Goal: Task Accomplishment & Management: Manage account settings

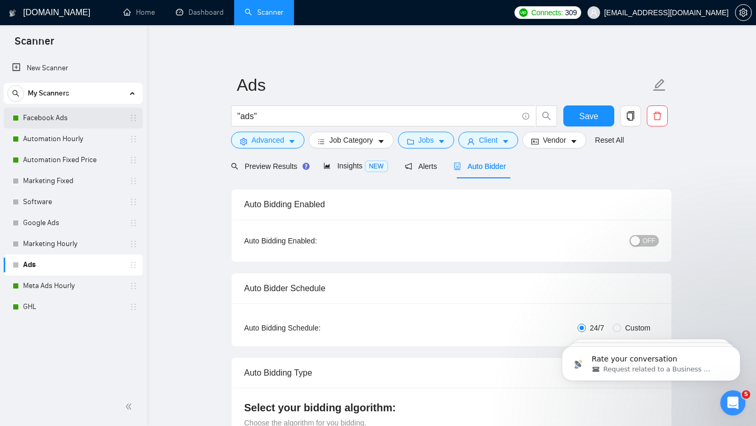
click at [90, 117] on link "Facebook Ads" at bounding box center [73, 118] width 100 height 21
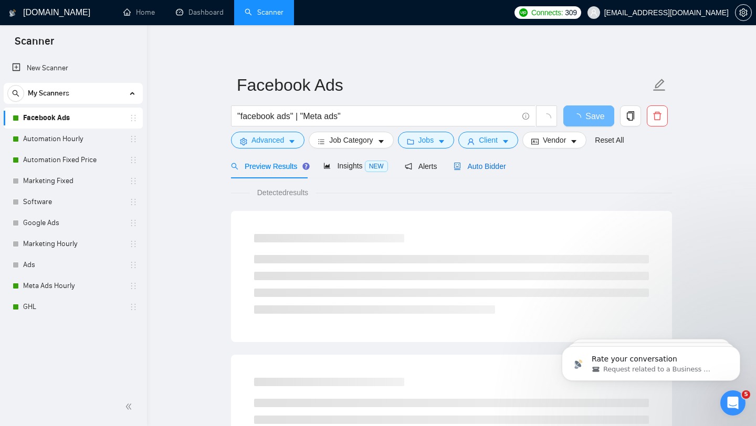
click at [495, 166] on span "Auto Bidder" at bounding box center [479, 166] width 52 height 8
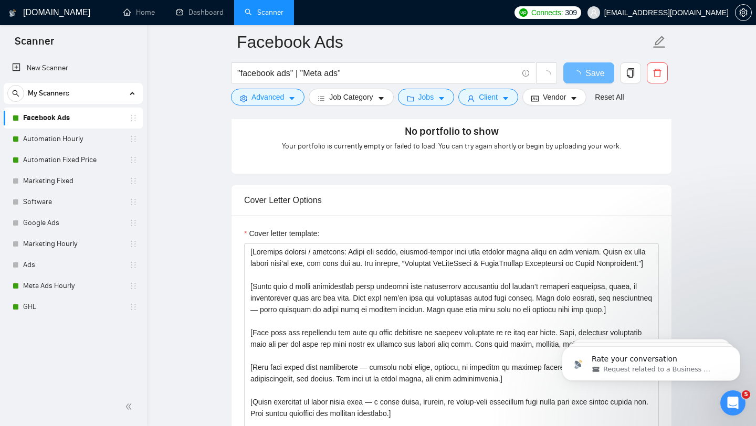
scroll to position [1051, 0]
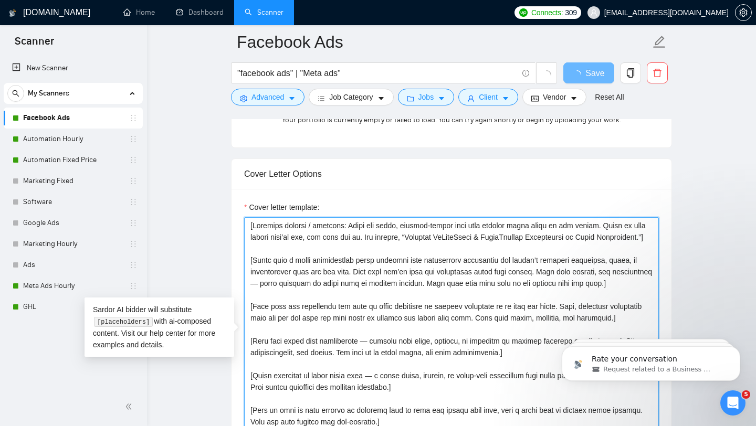
drag, startPoint x: 347, startPoint y: 226, endPoint x: 254, endPoint y: 227, distance: 92.9
click at [254, 227] on textarea "Cover letter template:" at bounding box center [451, 335] width 415 height 236
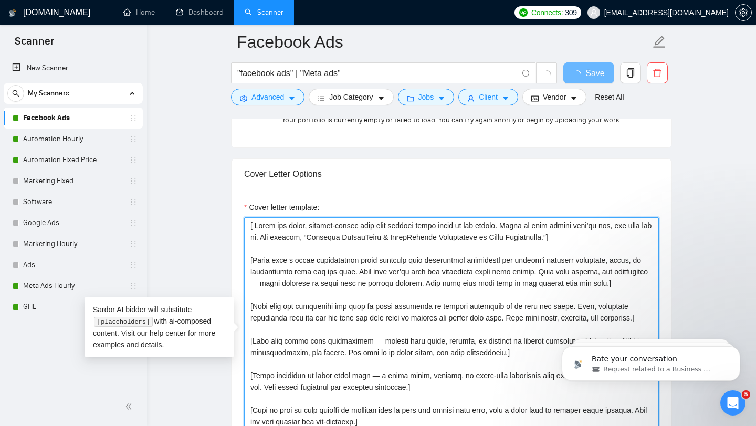
type textarea "[ Lorem ips dolor, sitamet-consec adip elit seddoei tempo incid ut lab etdolo. …"
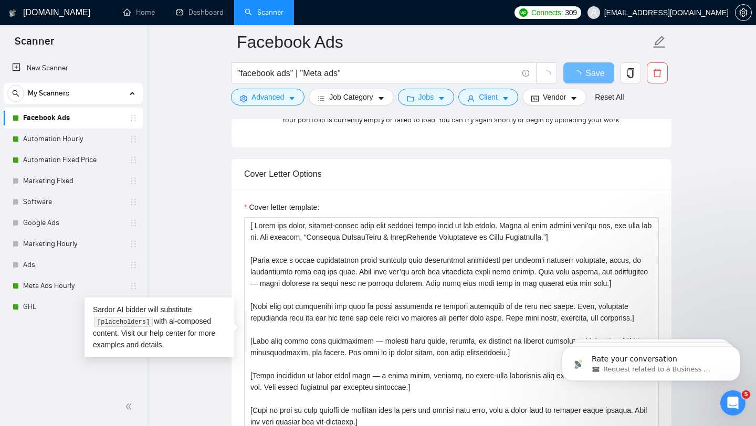
click at [564, 153] on form "Auto Bidding Enabled Auto Bidding Enabled: ON Auto Bidder Schedule Auto Bidding…" at bounding box center [451, 323] width 441 height 2355
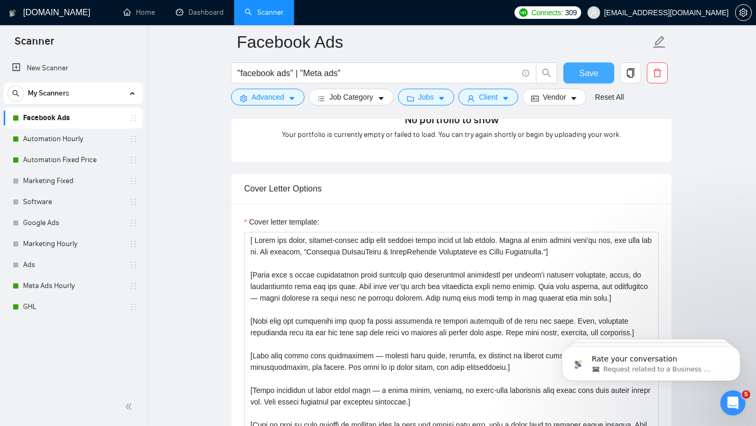
click at [587, 70] on span "Save" at bounding box center [588, 73] width 19 height 13
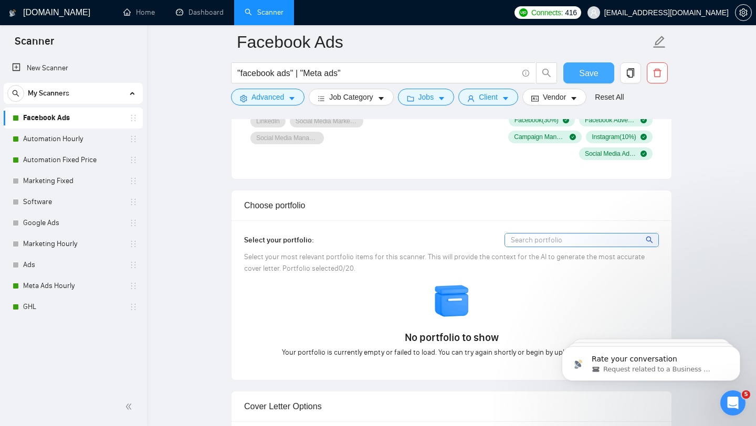
scroll to position [824, 0]
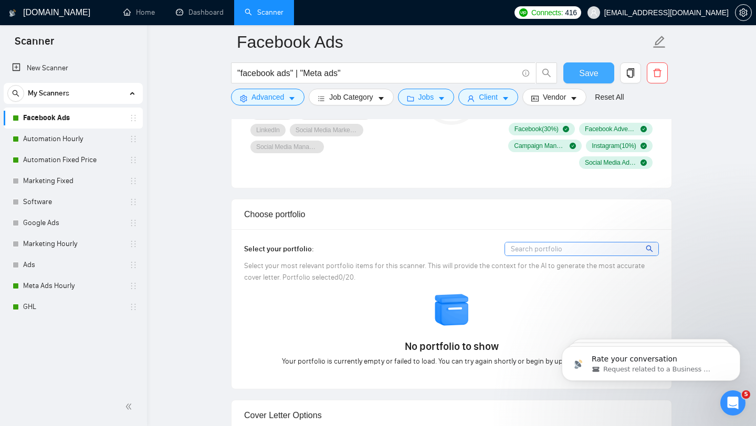
click at [583, 82] on button "Save" at bounding box center [588, 72] width 51 height 21
click at [74, 137] on link "Automation Hourly" at bounding box center [73, 139] width 100 height 21
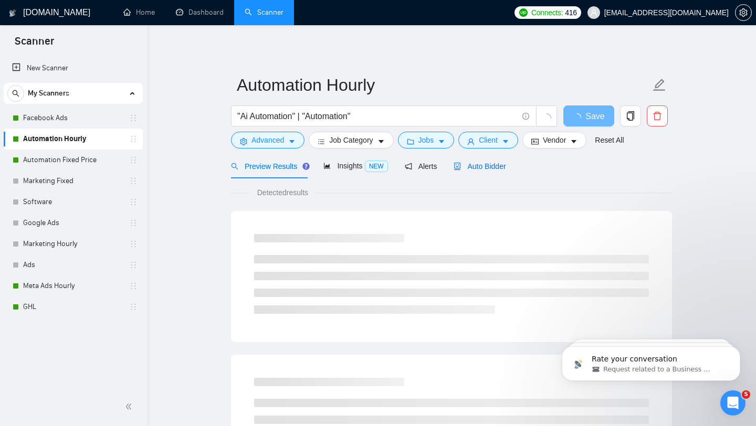
click at [473, 170] on span "Auto Bidder" at bounding box center [479, 166] width 52 height 8
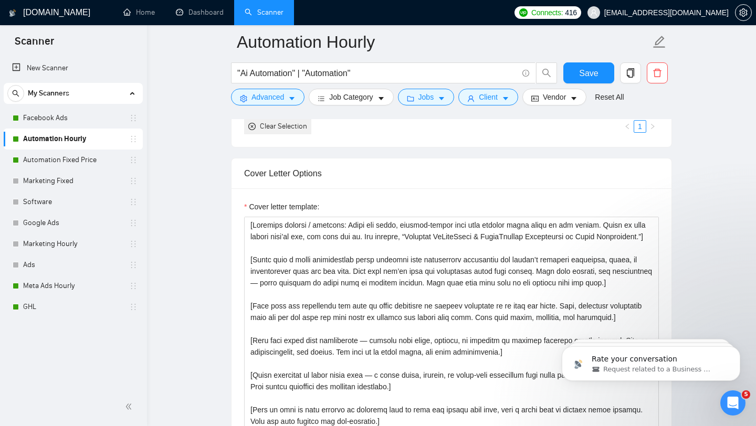
scroll to position [1074, 0]
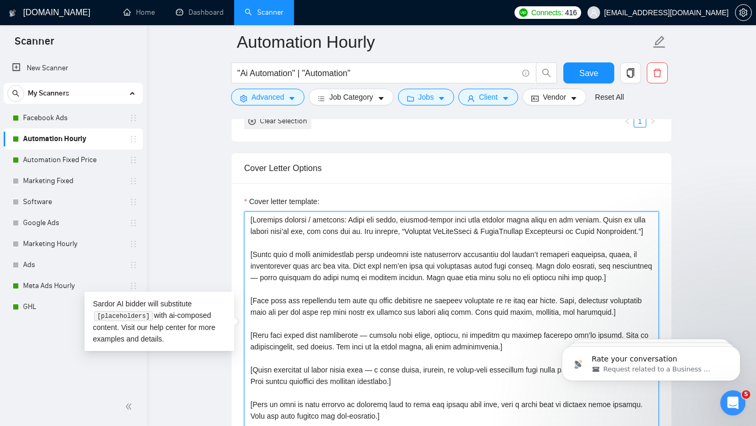
drag, startPoint x: 349, startPoint y: 221, endPoint x: 252, endPoint y: 223, distance: 96.6
click at [252, 223] on textarea "Cover letter template:" at bounding box center [451, 329] width 415 height 236
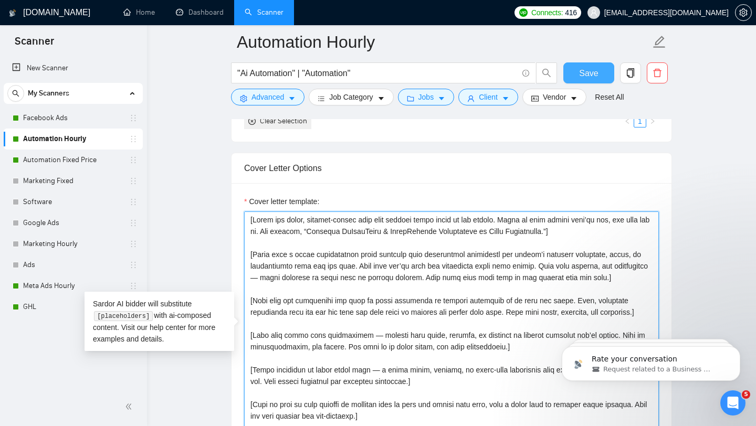
type textarea "[Lorem ips dolor, sitamet-consec adip elit seddoei tempo incid ut lab etdolo. M…"
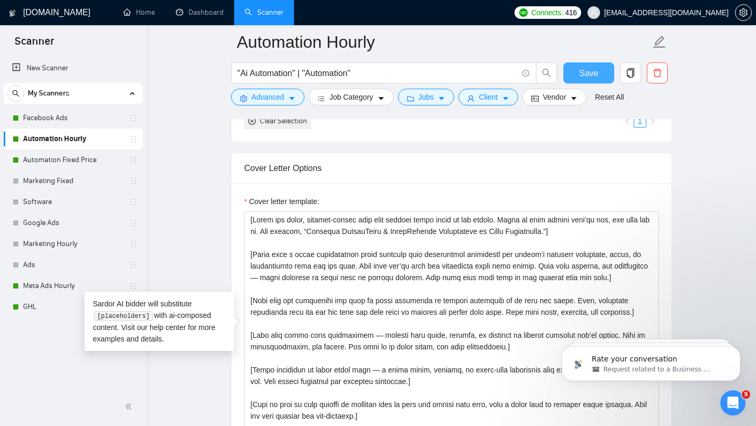
click at [594, 73] on span "Save" at bounding box center [588, 73] width 19 height 13
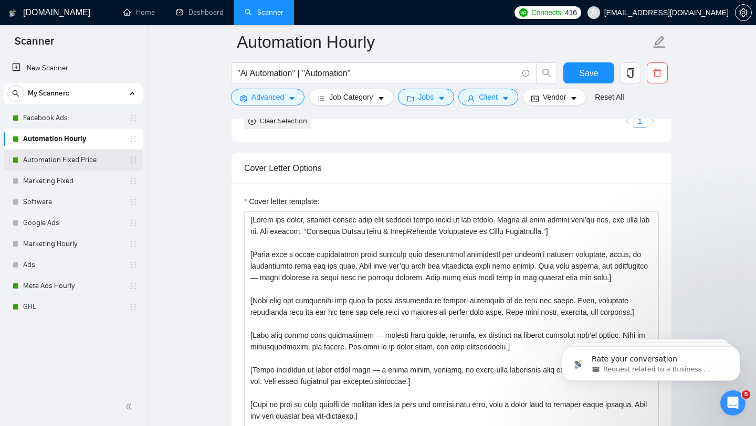
click at [94, 163] on link "Automation Fixed Price" at bounding box center [73, 160] width 100 height 21
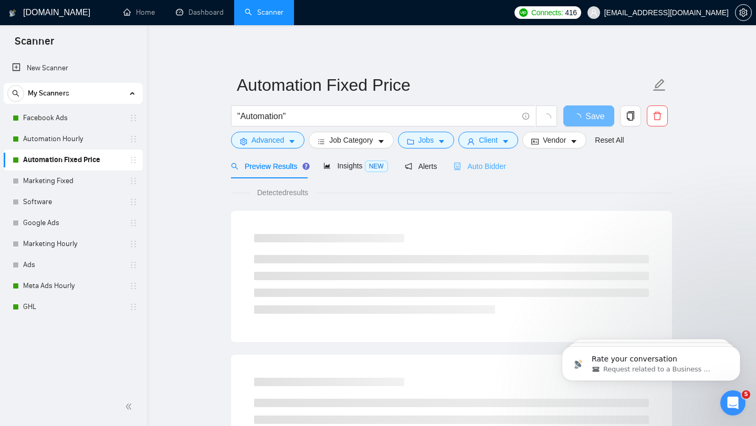
click at [500, 174] on div "Auto Bidder" at bounding box center [479, 166] width 52 height 25
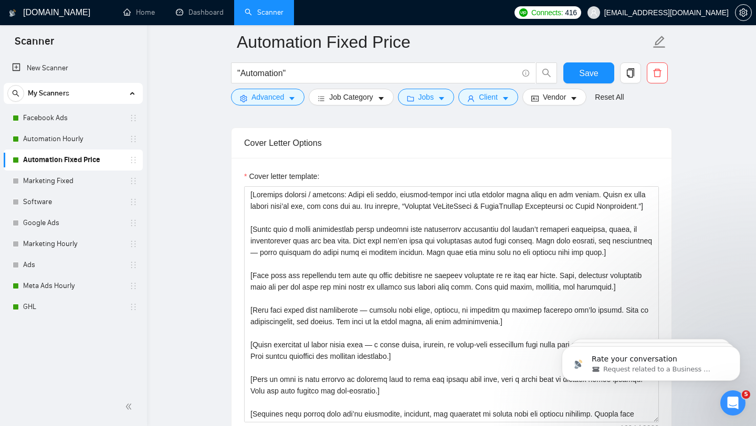
scroll to position [1121, 0]
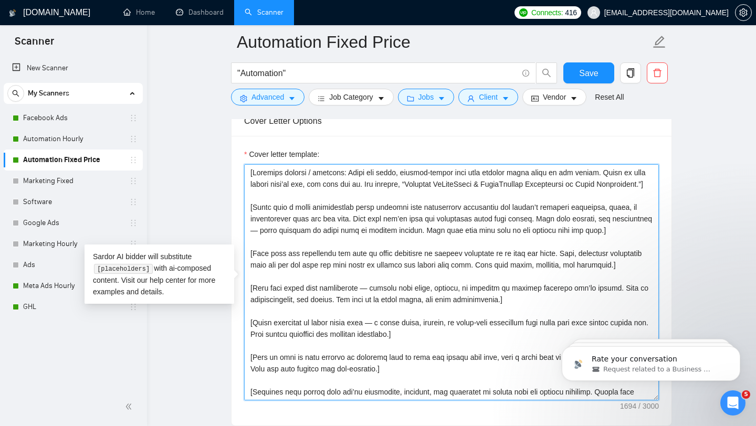
drag, startPoint x: 348, startPoint y: 173, endPoint x: 253, endPoint y: 176, distance: 95.5
click at [253, 176] on textarea "Cover letter template:" at bounding box center [451, 282] width 415 height 236
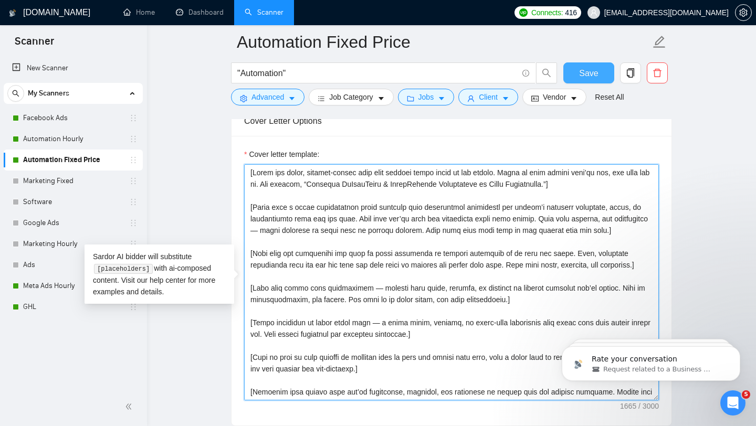
type textarea "[Lorem ips dolor, sitamet-consec adip elit seddoei tempo incid ut lab etdolo. M…"
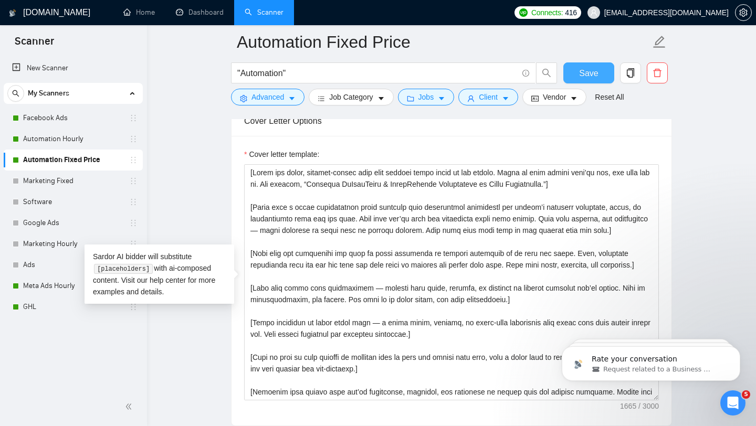
click at [595, 78] on span "Save" at bounding box center [588, 73] width 19 height 13
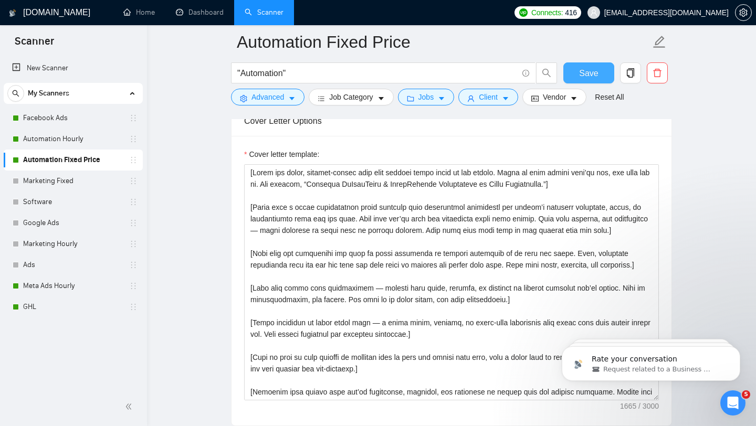
click at [595, 78] on span "Save" at bounding box center [588, 73] width 19 height 13
click at [79, 287] on link "Meta Ads Hourly" at bounding box center [73, 286] width 100 height 21
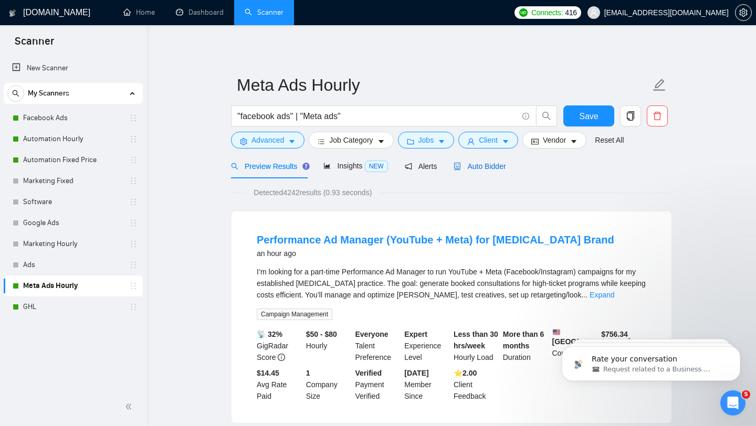
click at [485, 166] on span "Auto Bidder" at bounding box center [479, 166] width 52 height 8
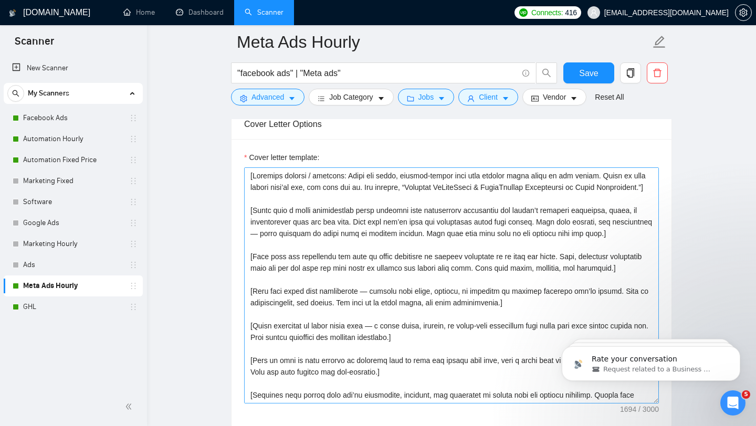
scroll to position [1140, 0]
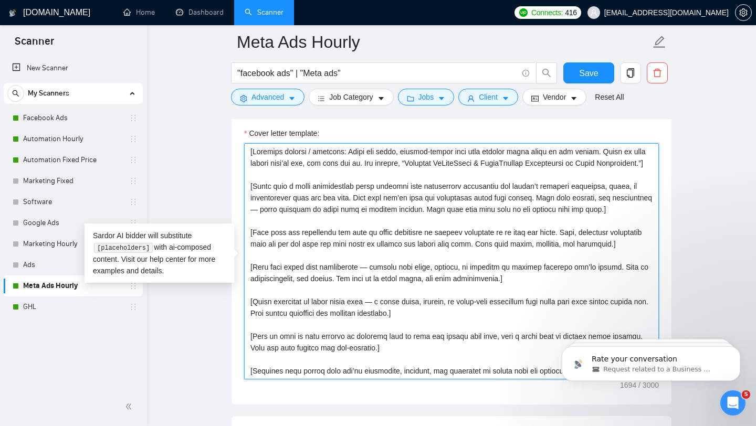
drag, startPoint x: 348, startPoint y: 153, endPoint x: 253, endPoint y: 154, distance: 95.0
click at [253, 154] on textarea "Cover letter template:" at bounding box center [451, 261] width 415 height 236
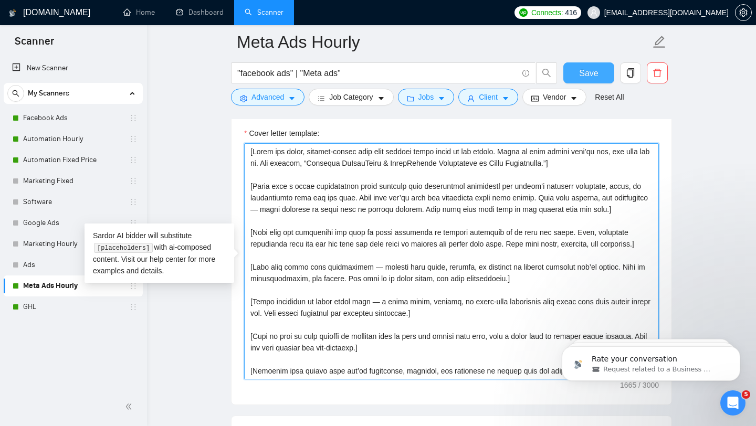
type textarea "[Lorem ips dolor, sitamet-consec adip elit seddoei tempo incid ut lab etdolo. M…"
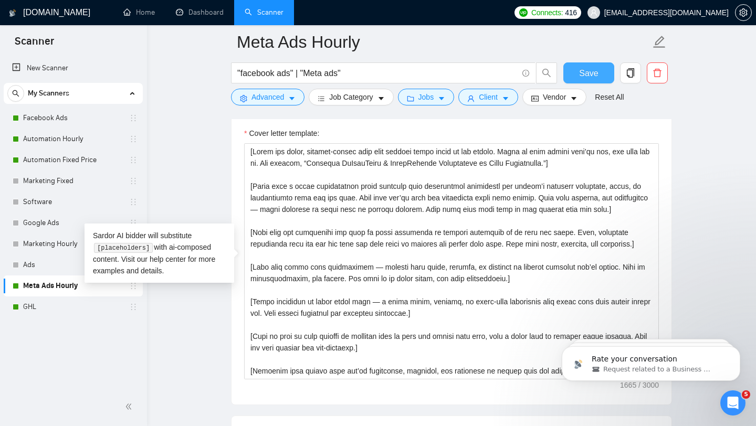
click at [590, 69] on span "Save" at bounding box center [588, 73] width 19 height 13
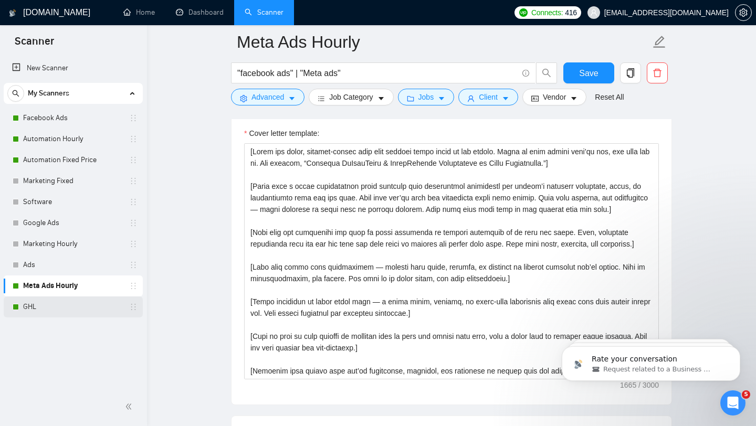
click at [75, 309] on link "GHL" at bounding box center [73, 307] width 100 height 21
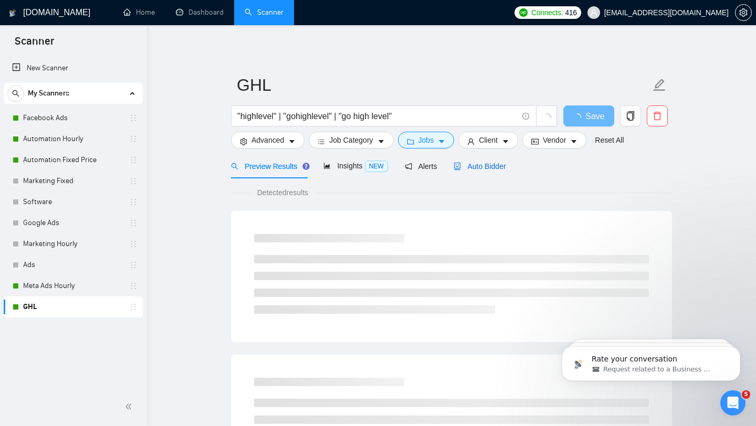
click at [484, 162] on span "Auto Bidder" at bounding box center [479, 166] width 52 height 8
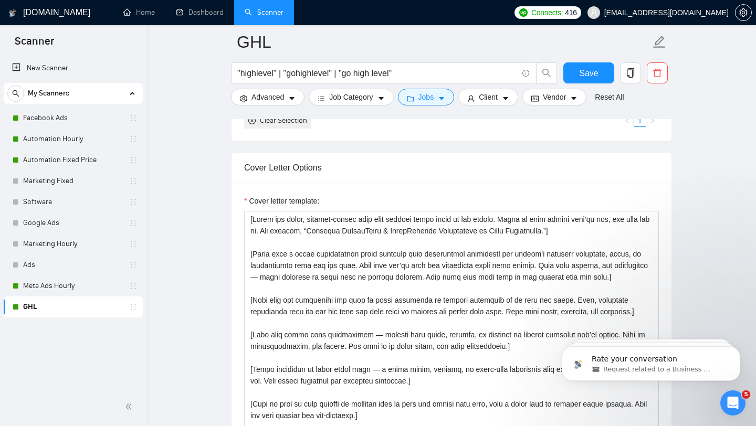
scroll to position [1079, 0]
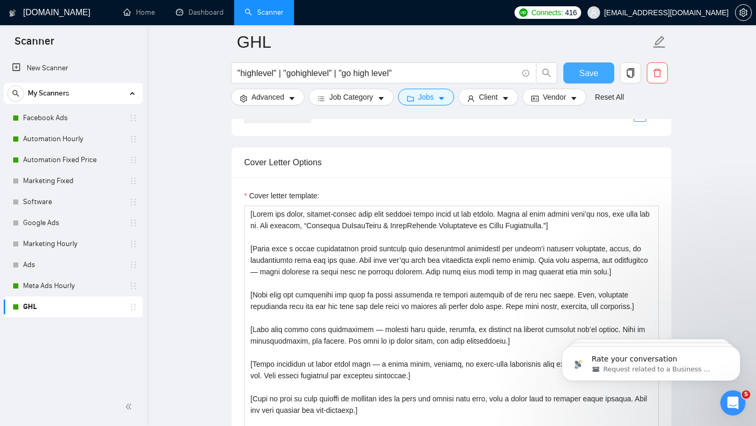
click at [595, 79] on span "Save" at bounding box center [588, 73] width 19 height 13
click at [595, 73] on span "Save" at bounding box center [588, 73] width 19 height 13
